Goal: Information Seeking & Learning: Learn about a topic

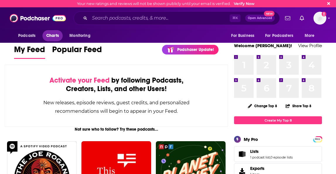
click at [48, 36] on span "Charts" at bounding box center [52, 36] width 13 height 8
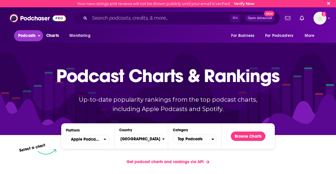
click at [25, 39] on span "Podcasts" at bounding box center [26, 36] width 17 height 8
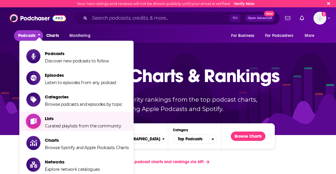
click at [34, 104] on icon "Show item sub-menu" at bounding box center [33, 121] width 6 height 7
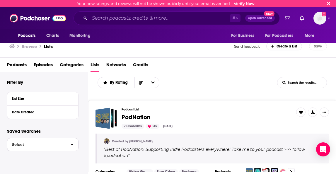
click at [70, 104] on span "button" at bounding box center [72, 144] width 12 height 13
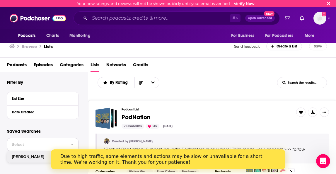
click at [33, 104] on span "[PERSON_NAME]" at bounding box center [35, 157] width 47 height 4
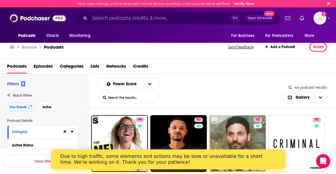
click at [245, 81] on div "Power Score List Search Input Search the results... Gallery" at bounding box center [190, 91] width 185 height 25
click at [233, 73] on div "Podcasts Episodes Categories Lists Networks Credits" at bounding box center [168, 66] width 336 height 15
click at [190, 82] on div "Power Score List Search Input Search the results... Gallery" at bounding box center [190, 91] width 185 height 25
